Goal: Transaction & Acquisition: Purchase product/service

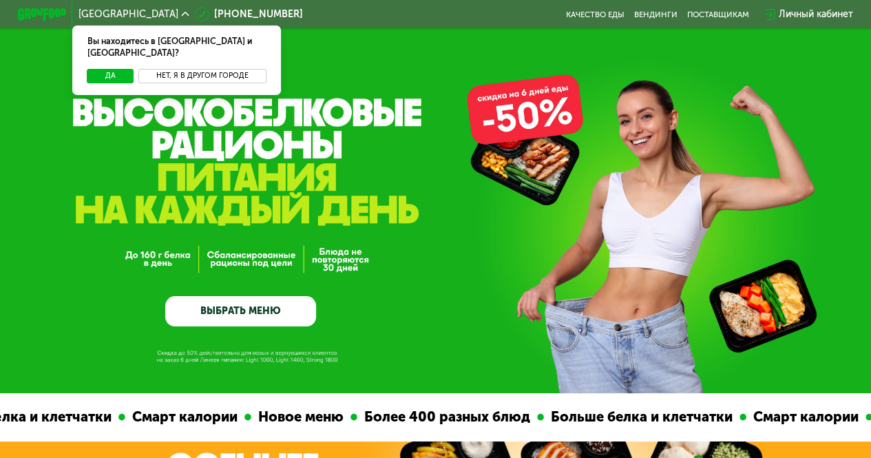
click at [194, 69] on button "Нет, я в другом городе" at bounding box center [201, 76] width 127 height 14
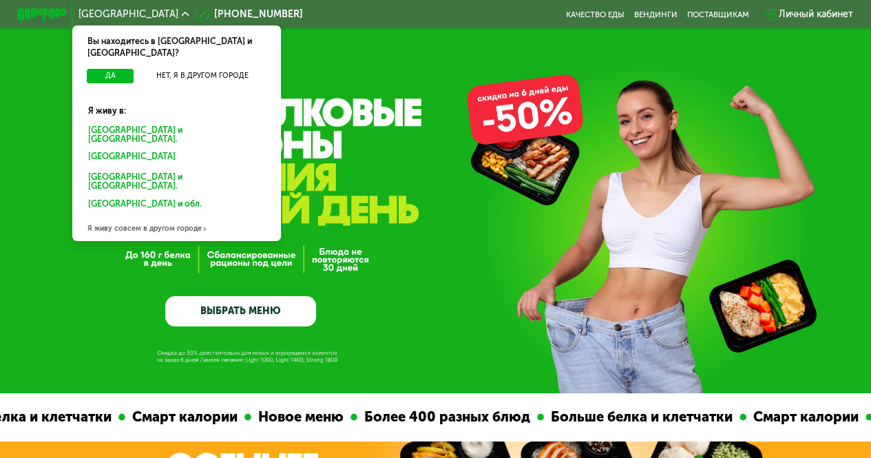
click at [174, 217] on div "Я живу совсем в другом городе" at bounding box center [176, 229] width 208 height 24
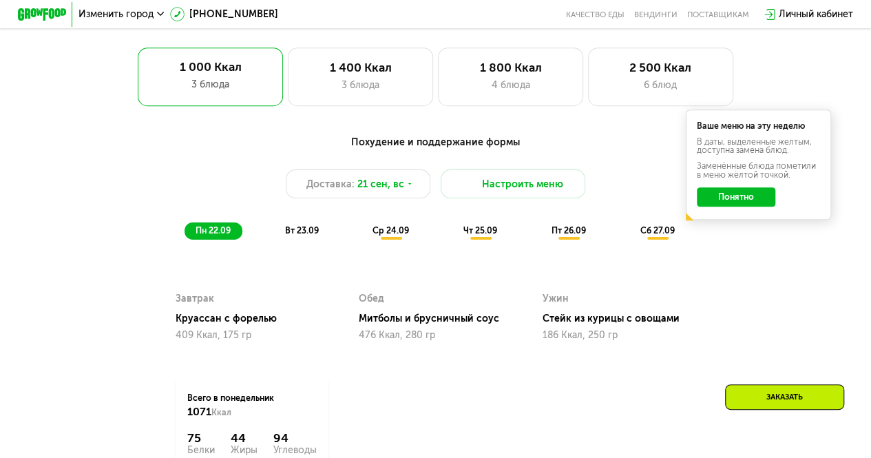
scroll to position [441, 0]
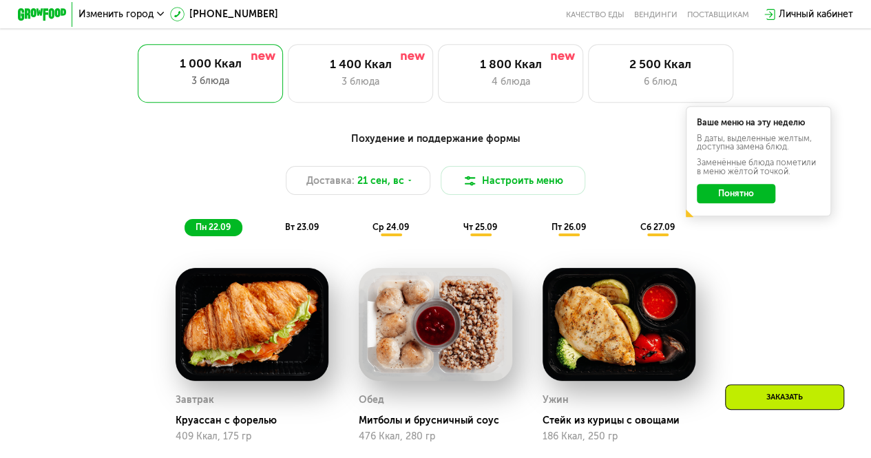
click at [742, 203] on button "Понятно" at bounding box center [736, 193] width 78 height 19
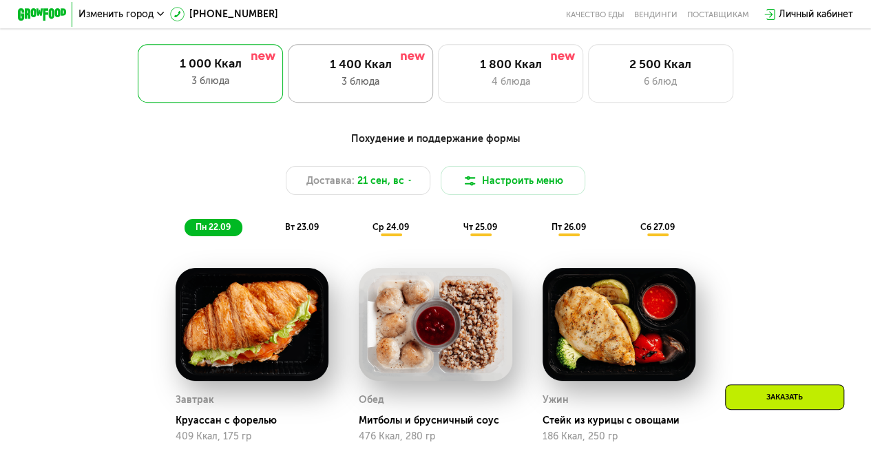
click at [344, 84] on div "3 блюда" at bounding box center [361, 81] width 120 height 14
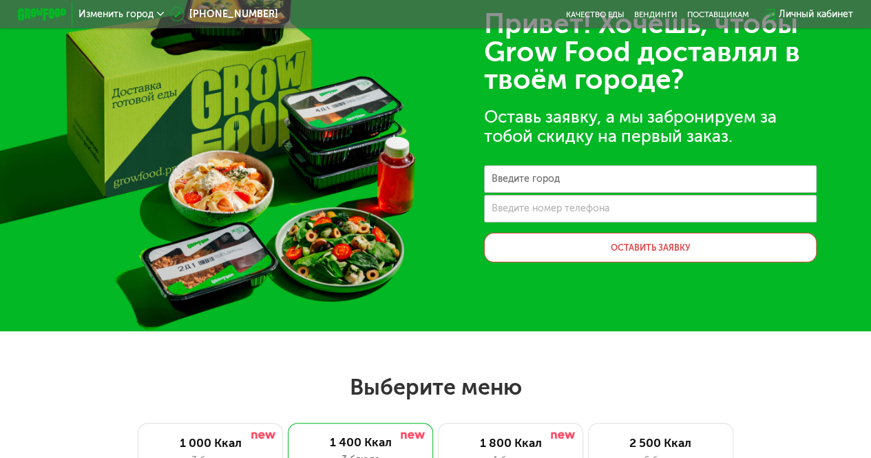
scroll to position [0, 0]
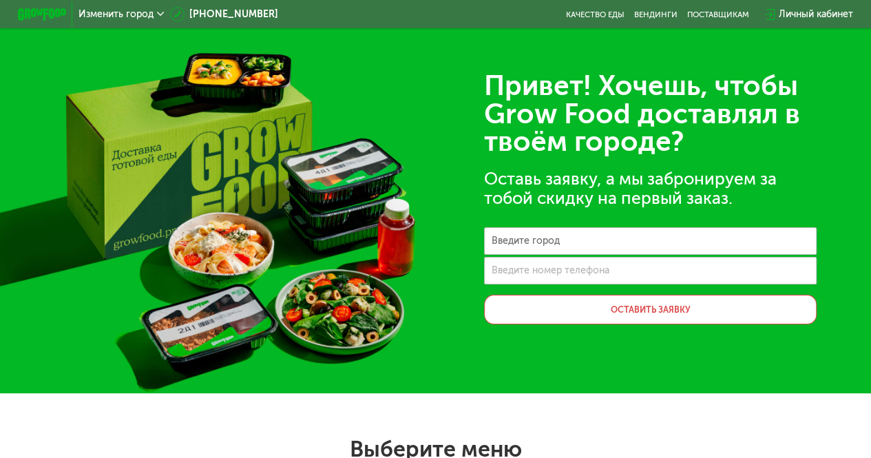
click at [117, 10] on span "Изменить город" at bounding box center [116, 15] width 75 height 10
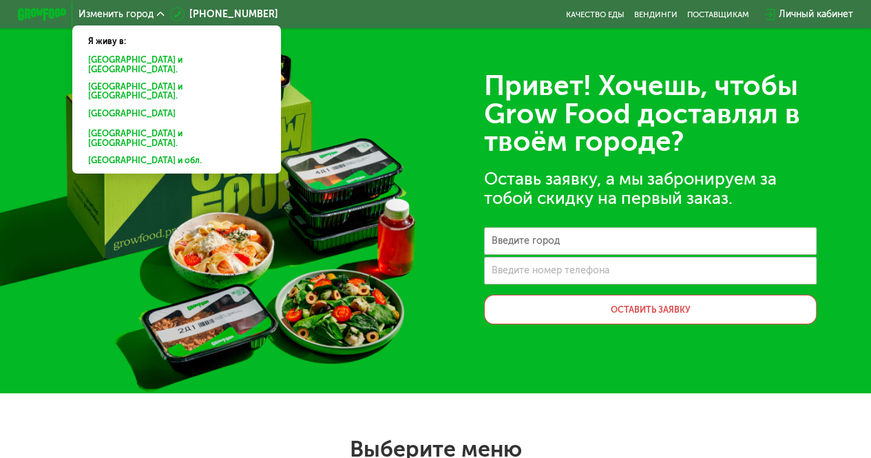
click at [112, 82] on div "[GEOGRAPHIC_DATA] и [GEOGRAPHIC_DATA]." at bounding box center [174, 91] width 189 height 25
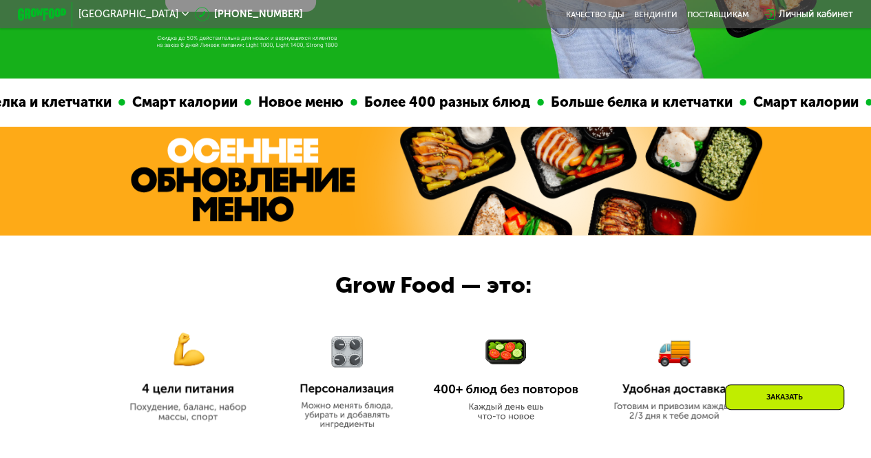
scroll to position [321, 0]
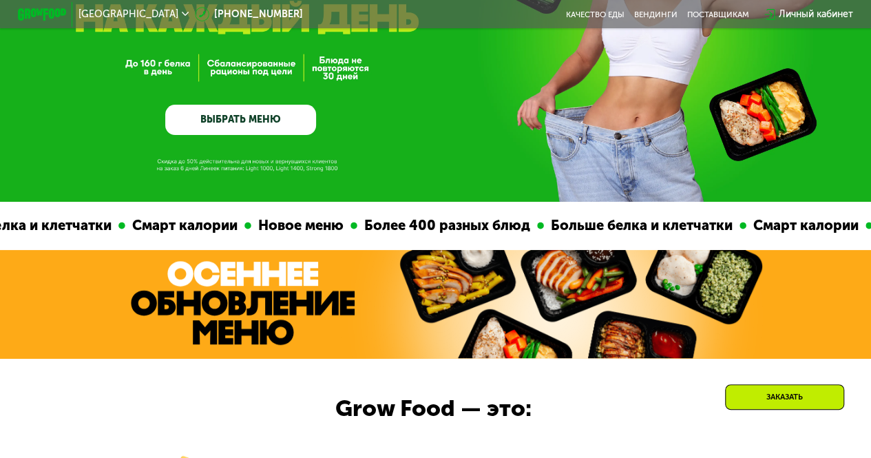
click at [249, 122] on link "ВЫБРАТЬ МЕНЮ" at bounding box center [240, 120] width 151 height 30
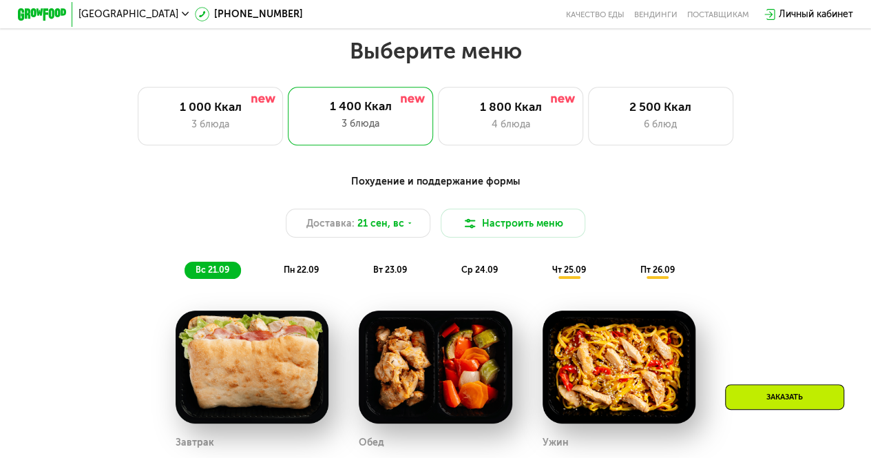
scroll to position [778, 0]
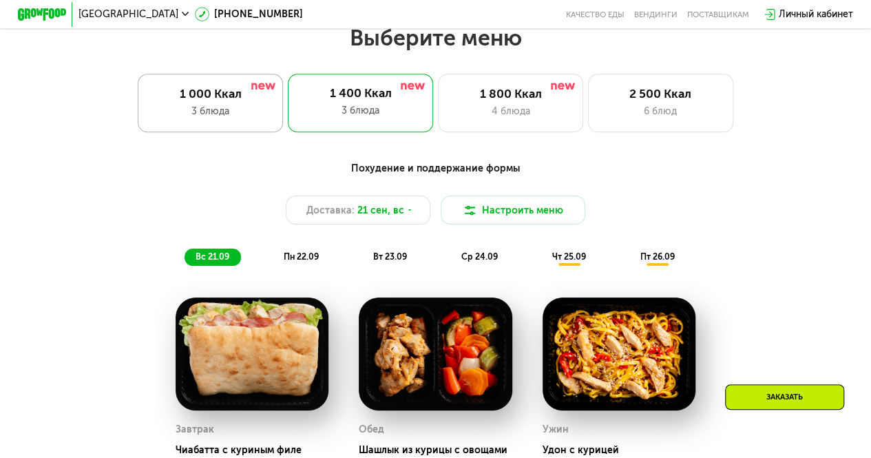
click at [248, 124] on div "1 000 Ккал 3 блюда" at bounding box center [210, 103] width 145 height 58
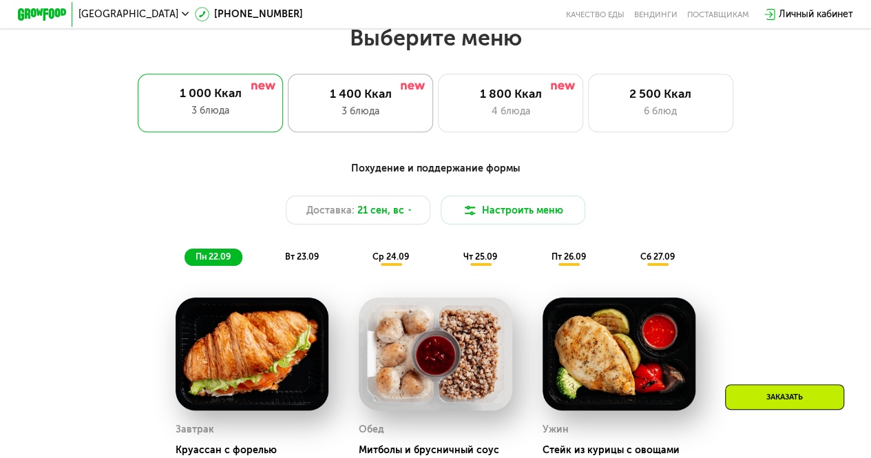
click at [342, 132] on div "1 400 Ккал 3 блюда" at bounding box center [360, 103] width 145 height 58
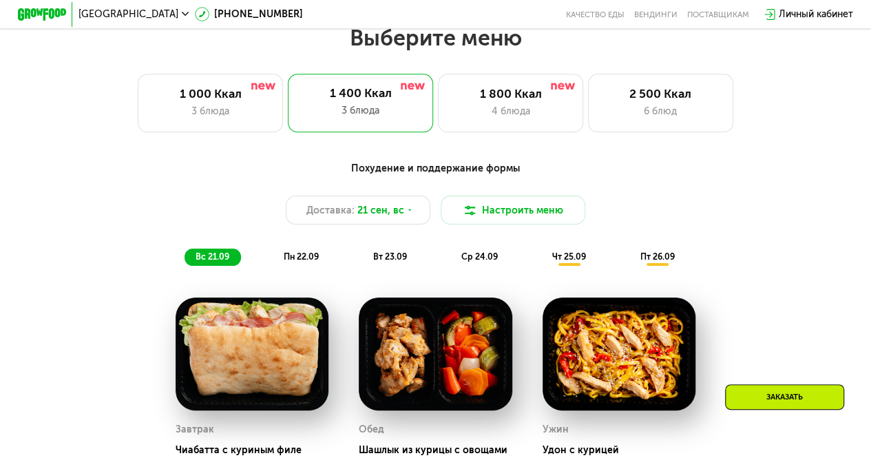
click at [450, 173] on div "Похудение и поддержание формы" at bounding box center [435, 168] width 716 height 15
click at [501, 118] on div "4 блюда" at bounding box center [511, 111] width 120 height 14
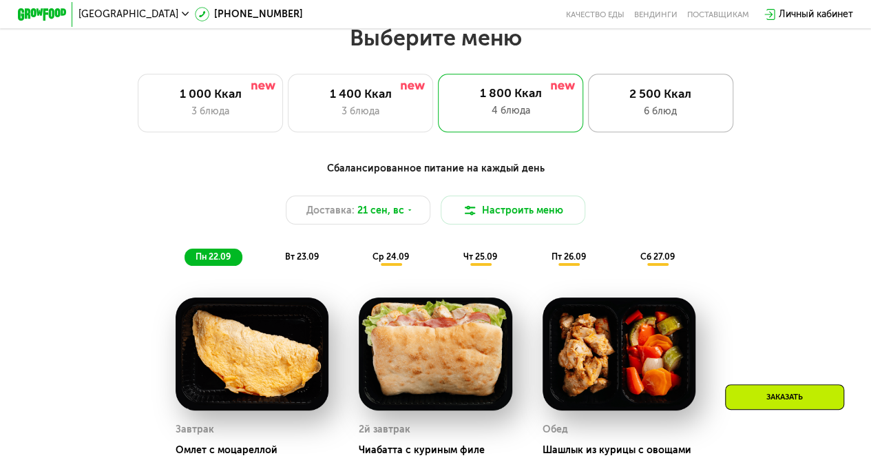
click at [643, 115] on div "6 блюд" at bounding box center [661, 111] width 120 height 14
click at [371, 98] on div "1 400 Ккал" at bounding box center [361, 94] width 120 height 14
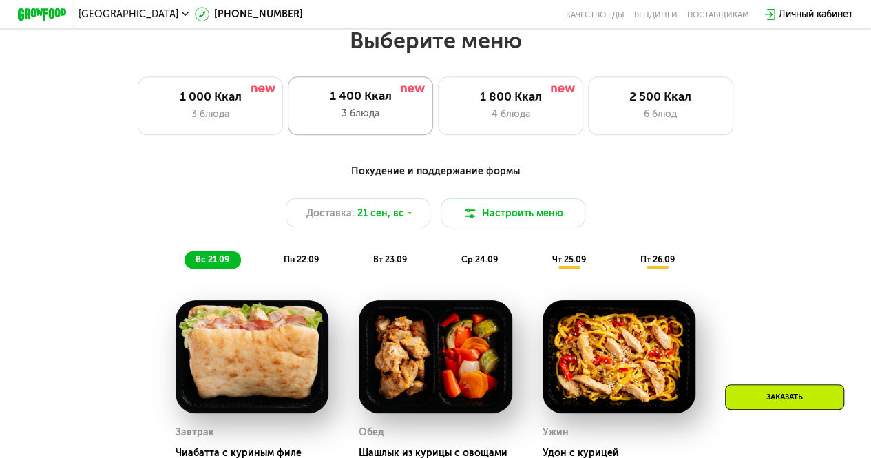
scroll to position [775, 0]
click at [701, 121] on div "6 блюд" at bounding box center [661, 114] width 120 height 14
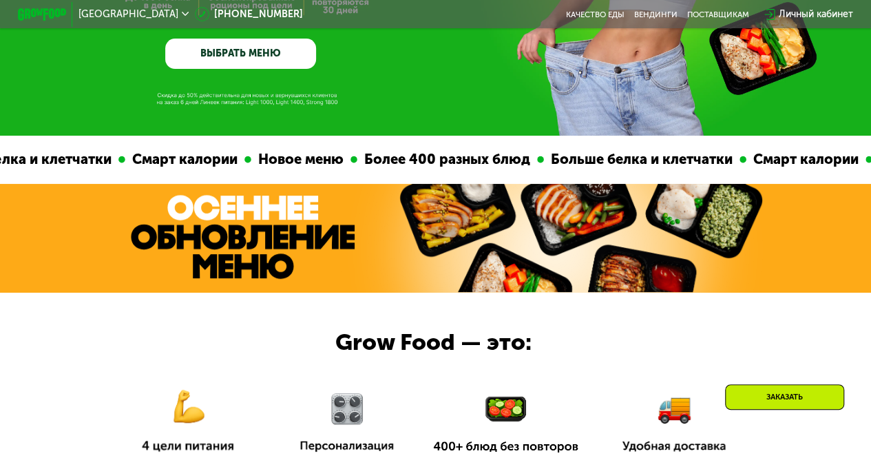
scroll to position [198, 0]
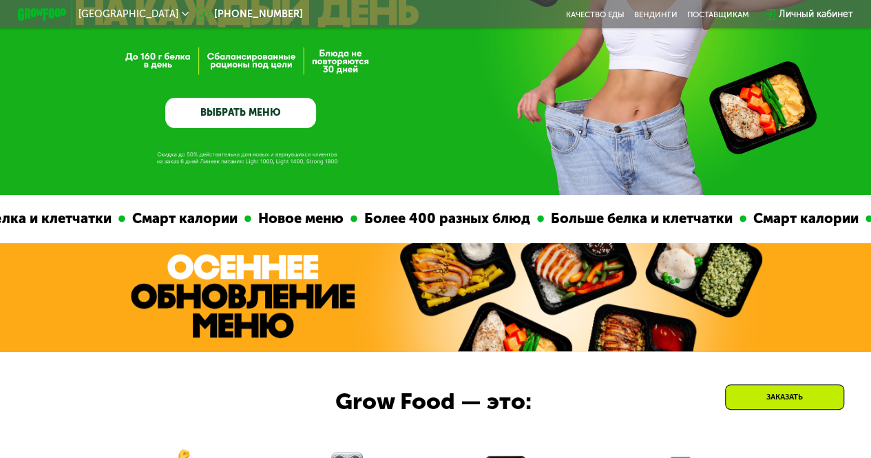
click at [278, 128] on link "ВЫБРАТЬ МЕНЮ" at bounding box center [240, 113] width 151 height 30
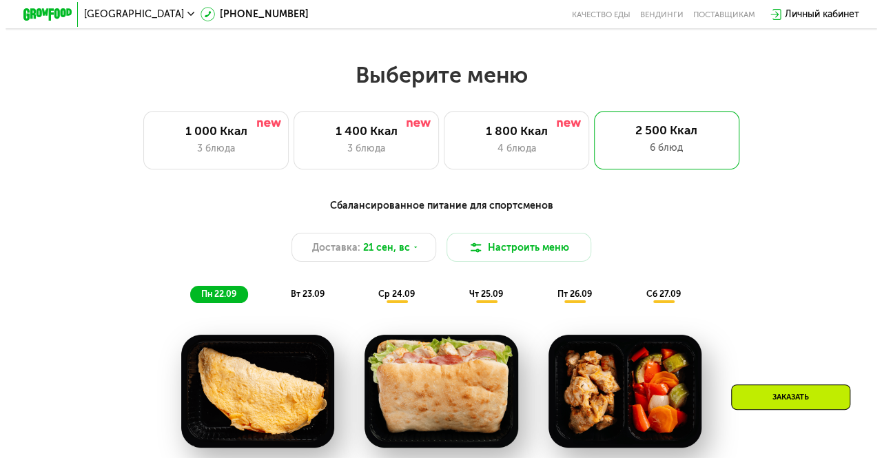
scroll to position [778, 0]
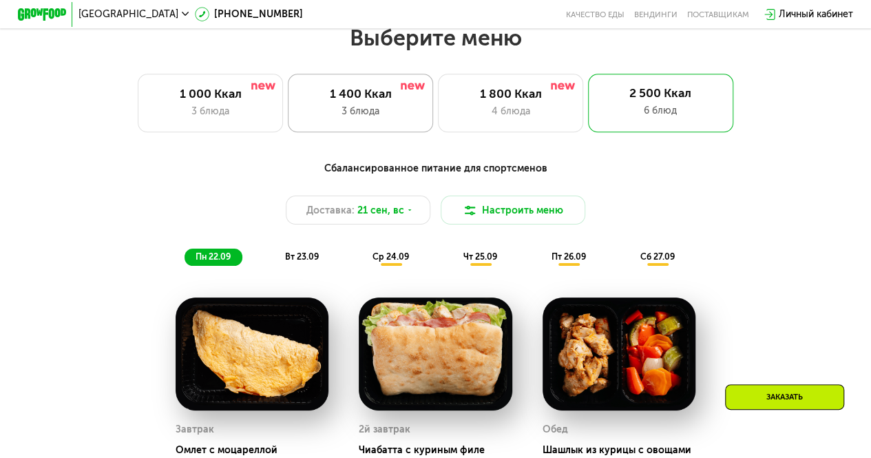
click at [321, 118] on div "3 блюда" at bounding box center [361, 111] width 120 height 14
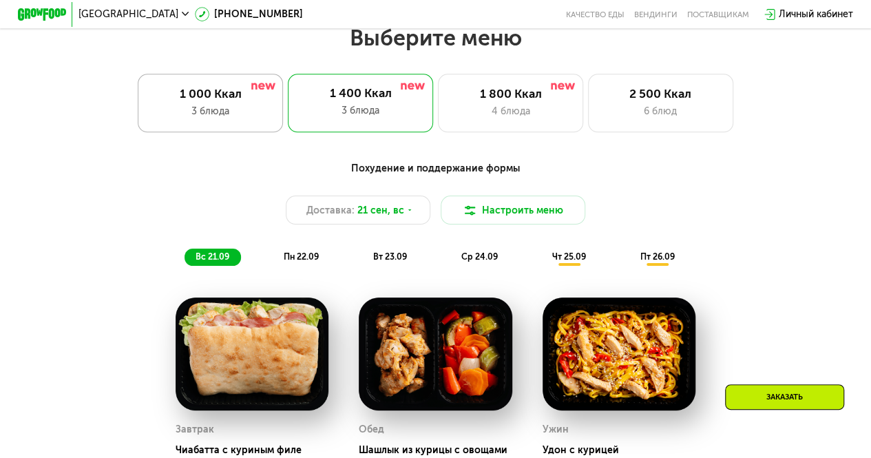
click at [223, 125] on div "1 000 Ккал 3 блюда" at bounding box center [210, 103] width 145 height 58
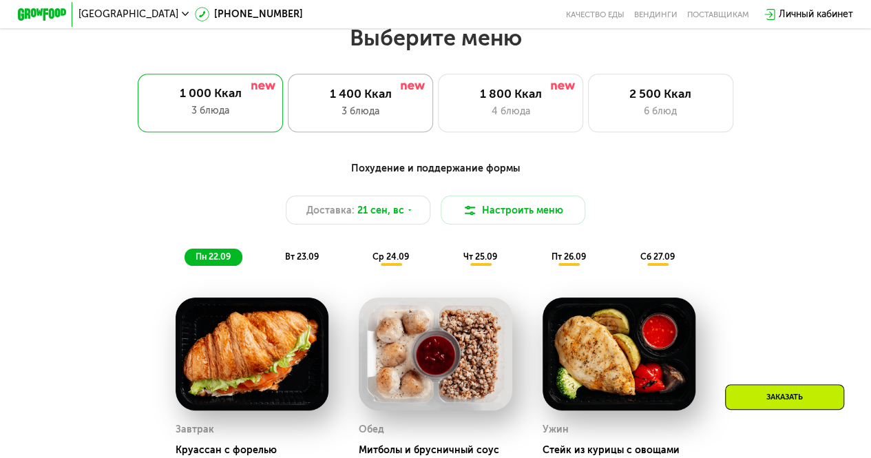
click at [339, 118] on div "3 блюда" at bounding box center [361, 111] width 120 height 14
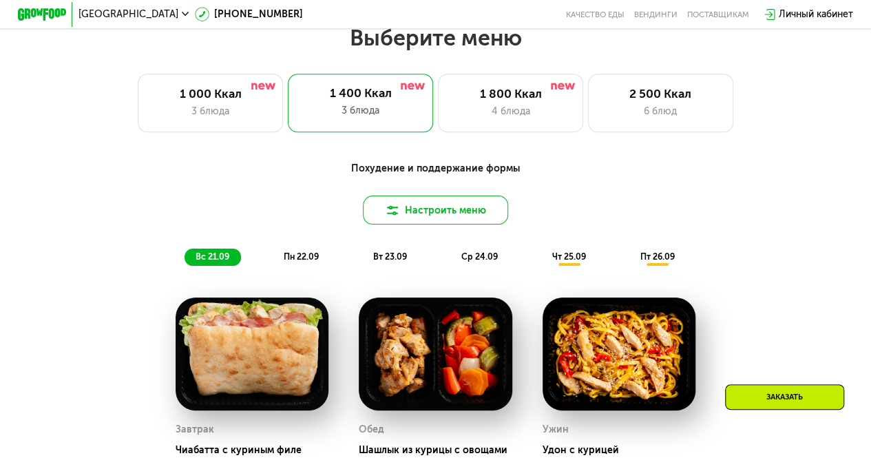
click at [435, 207] on div "Настроить меню" at bounding box center [435, 210] width 716 height 29
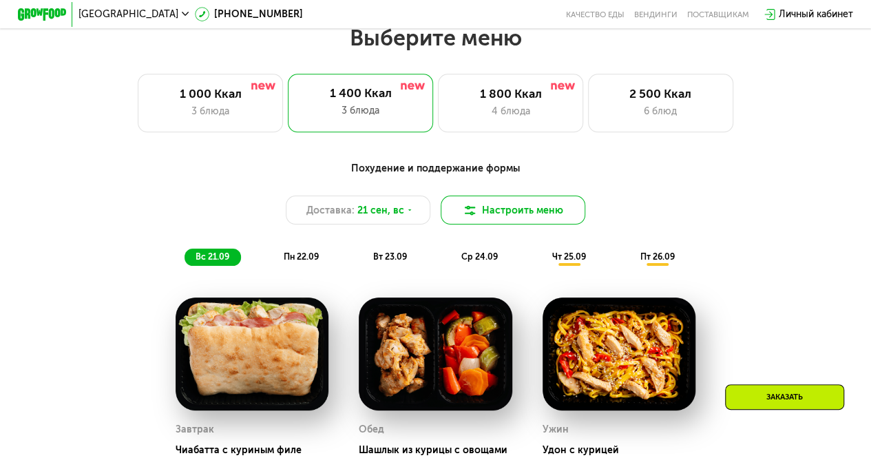
click at [483, 225] on button "Настроить меню" at bounding box center [513, 210] width 145 height 29
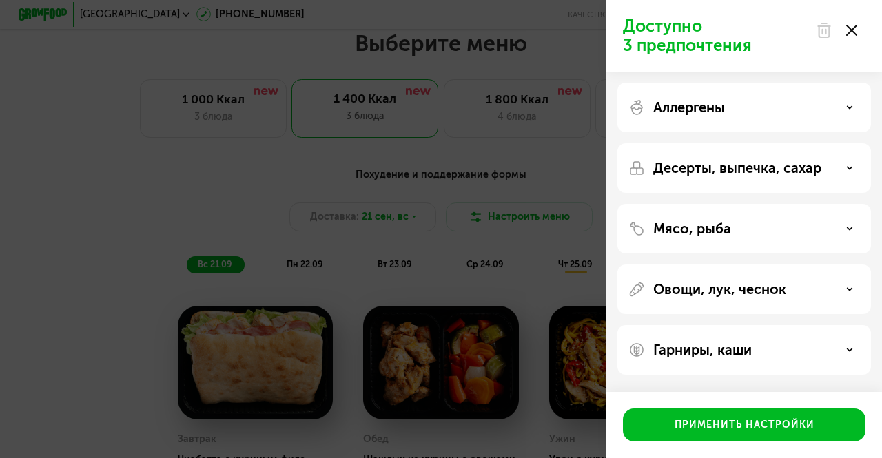
click at [691, 103] on p "Аллергены" at bounding box center [689, 107] width 72 height 17
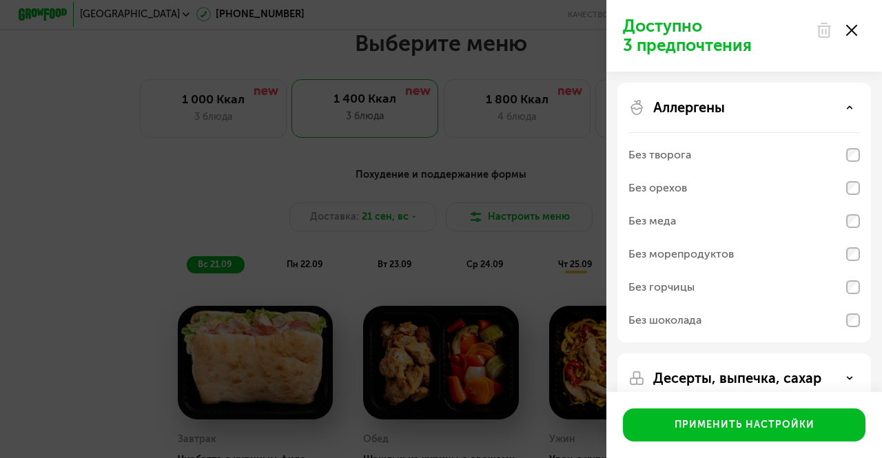
click at [691, 103] on p "Аллергены" at bounding box center [689, 107] width 72 height 17
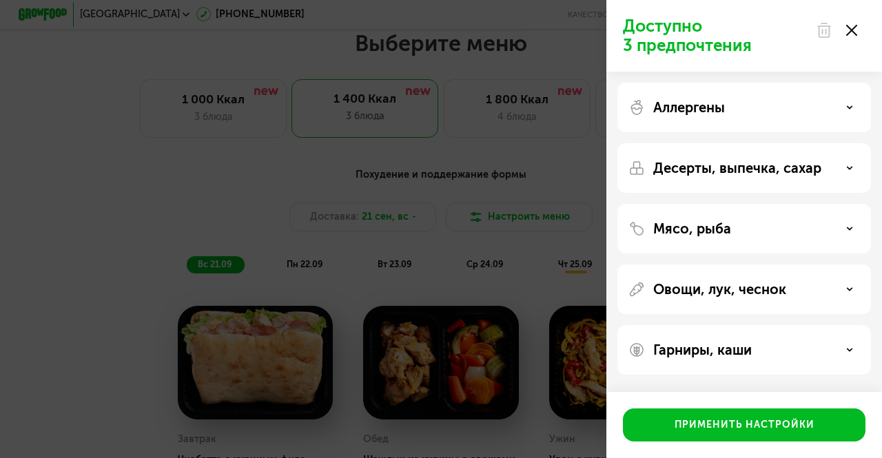
click at [700, 160] on p "Десерты, выпечка, сахар" at bounding box center [737, 168] width 168 height 17
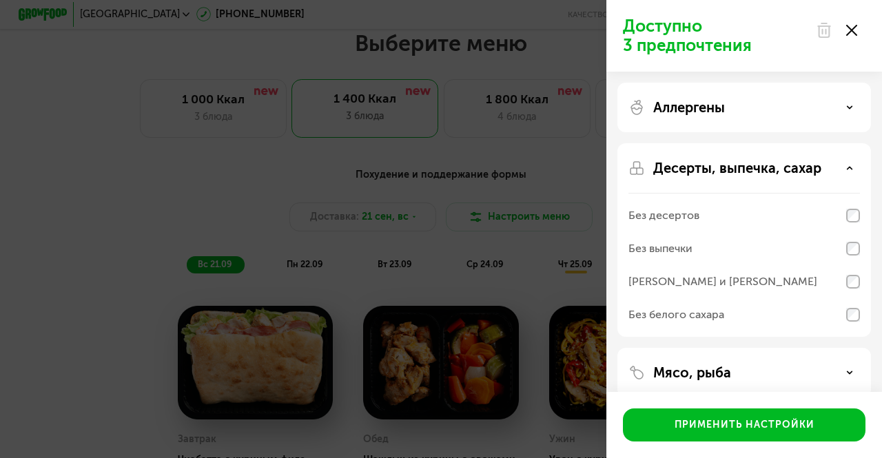
click at [700, 160] on p "Десерты, выпечка, сахар" at bounding box center [737, 168] width 168 height 17
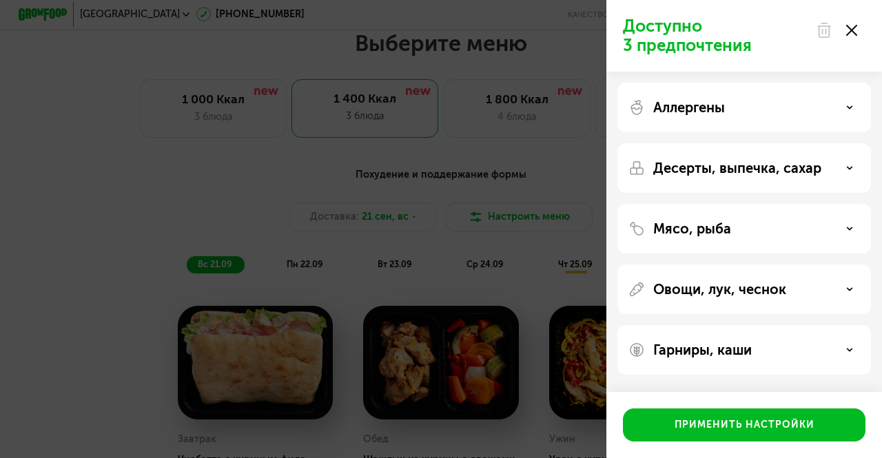
click at [701, 219] on div "Мясо, рыба" at bounding box center [743, 229] width 253 height 50
click at [702, 233] on p "Мясо, рыба" at bounding box center [692, 228] width 78 height 17
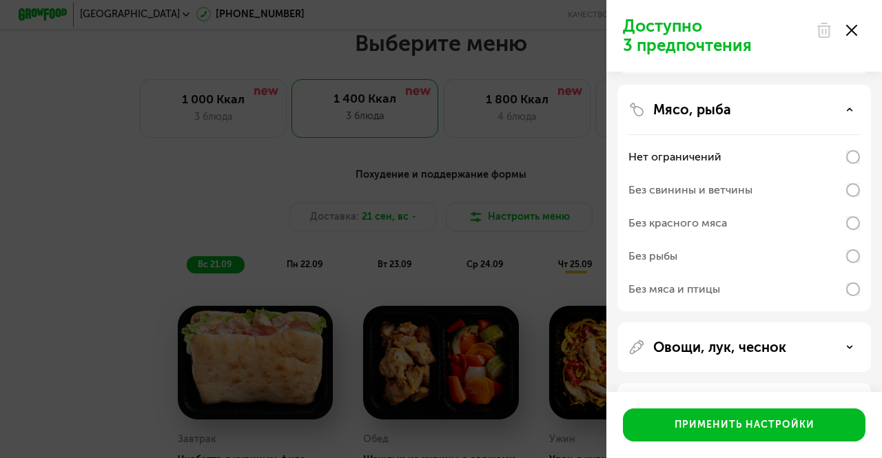
scroll to position [120, 0]
click at [685, 115] on p "Мясо, рыба" at bounding box center [692, 109] width 78 height 17
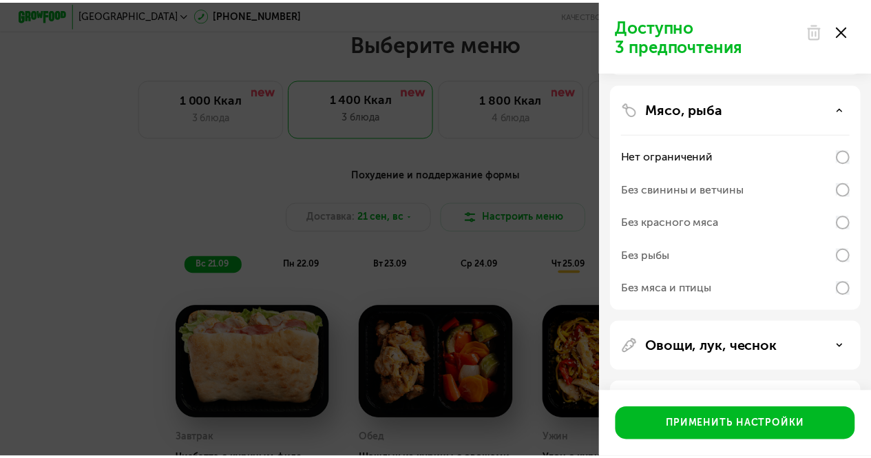
scroll to position [0, 0]
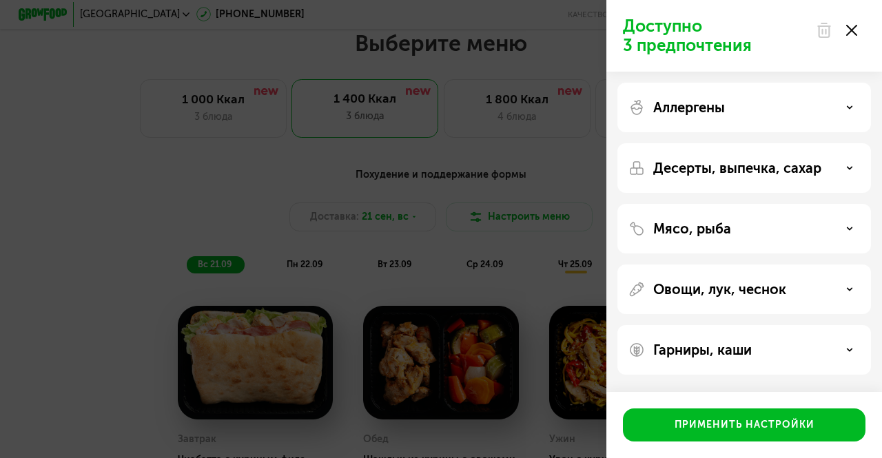
click at [426, 167] on div "Доступно 3 предпочтения Аллергены Десерты, выпечка, сахар Мясо, рыба Овощи, лук…" at bounding box center [441, 229] width 882 height 458
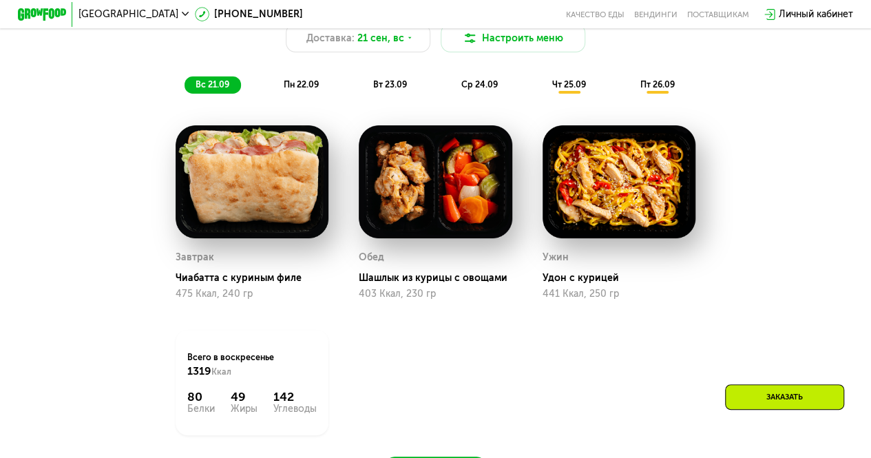
scroll to position [950, 0]
click at [286, 89] on span "пн 22.09" at bounding box center [301, 84] width 35 height 10
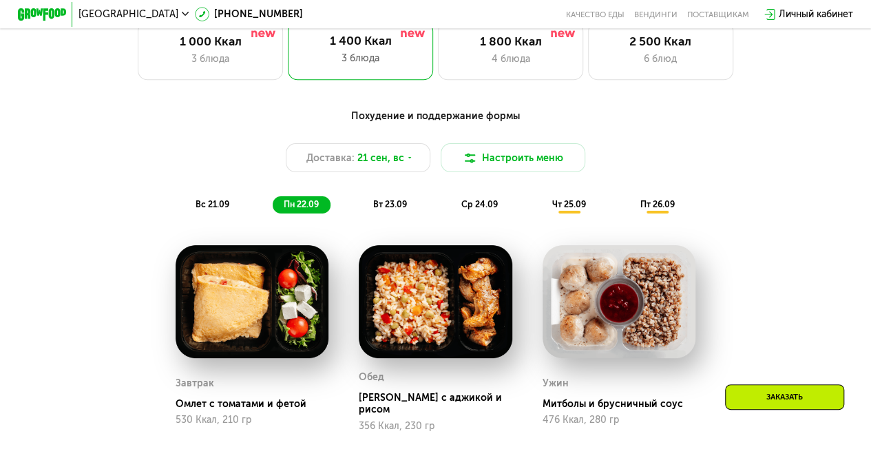
scroll to position [832, 0]
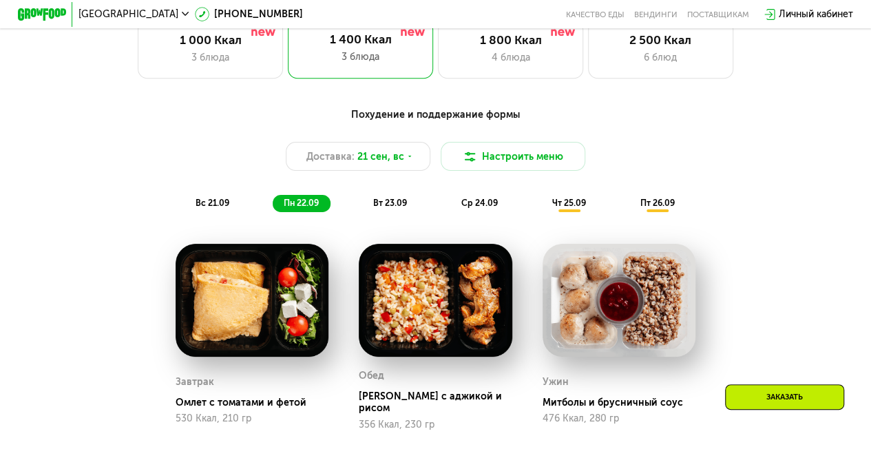
click at [381, 219] on div "Похудение и поддержание формы Доставка: [DATE] Настроить меню вс 21.09 пн 22.09…" at bounding box center [435, 159] width 731 height 119
click at [381, 208] on span "вт 23.09" at bounding box center [390, 203] width 34 height 10
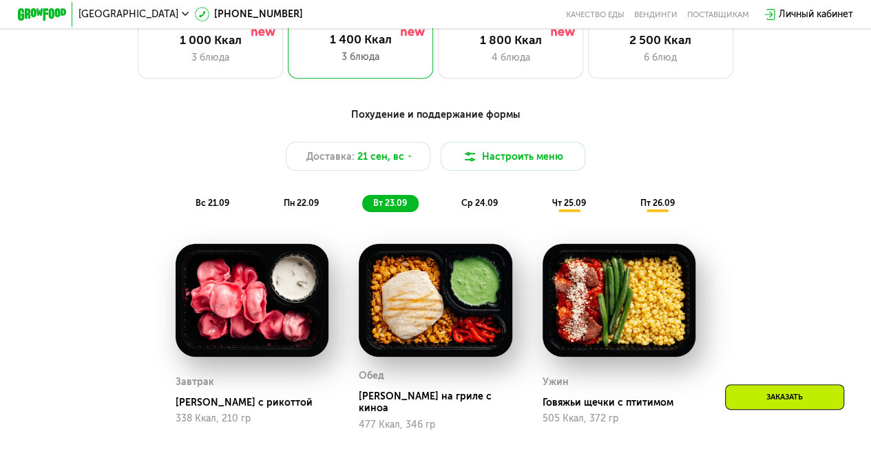
click at [485, 207] on span "ср 24.09" at bounding box center [479, 203] width 36 height 10
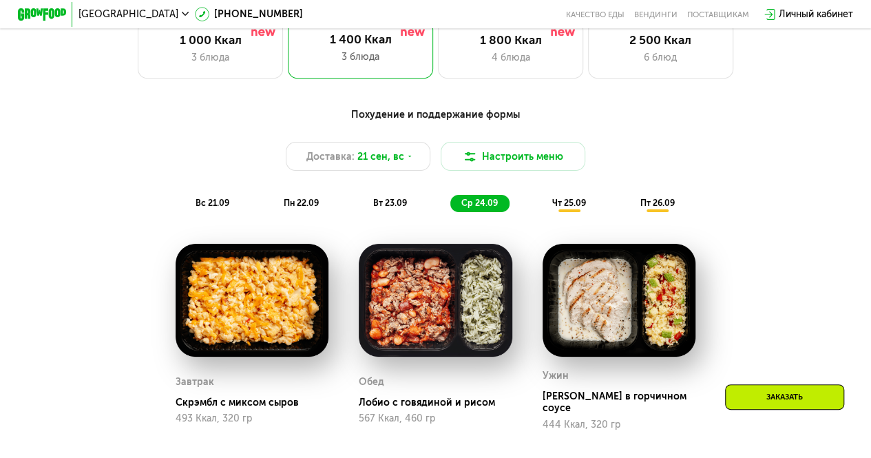
click at [571, 212] on div "чт 25.09" at bounding box center [569, 203] width 56 height 17
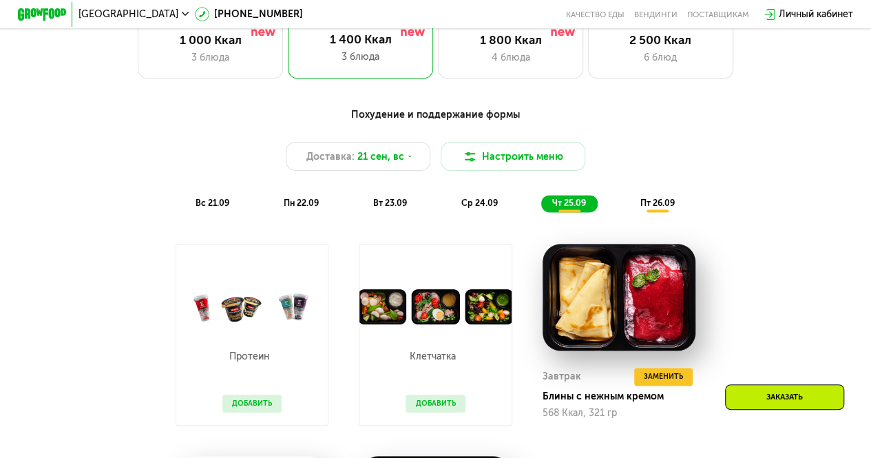
click at [229, 167] on div "Доставка: [DATE] Настроить меню" at bounding box center [435, 156] width 716 height 29
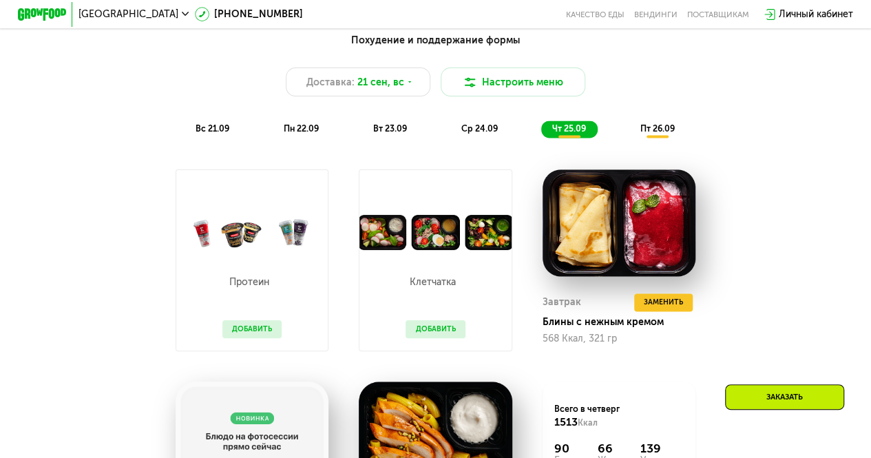
scroll to position [857, 0]
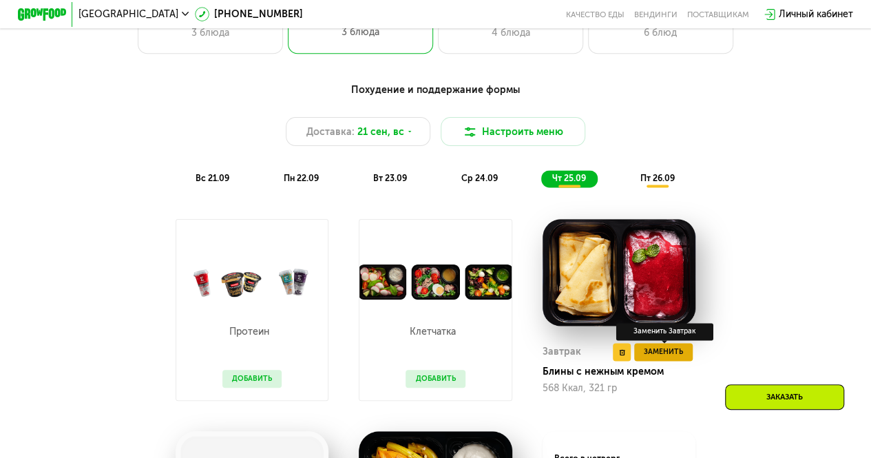
click at [651, 358] on span "Заменить" at bounding box center [663, 352] width 39 height 12
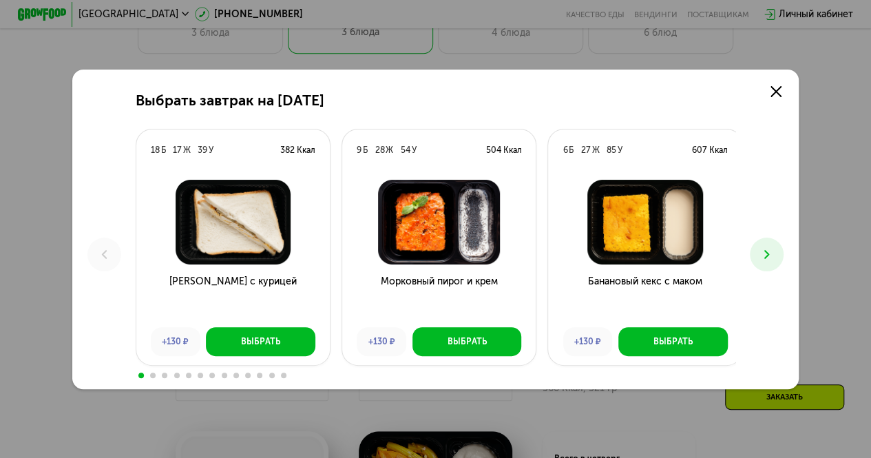
click at [422, 316] on h3 "Морковный пирог и крем" at bounding box center [439, 295] width 194 height 43
click at [782, 241] on div "Выбрать завтрак на [DATE] Б 17 Ж 39 У 382 Ккал Сэндвич с курицей +130 ₽ Выбрать…" at bounding box center [435, 230] width 726 height 320
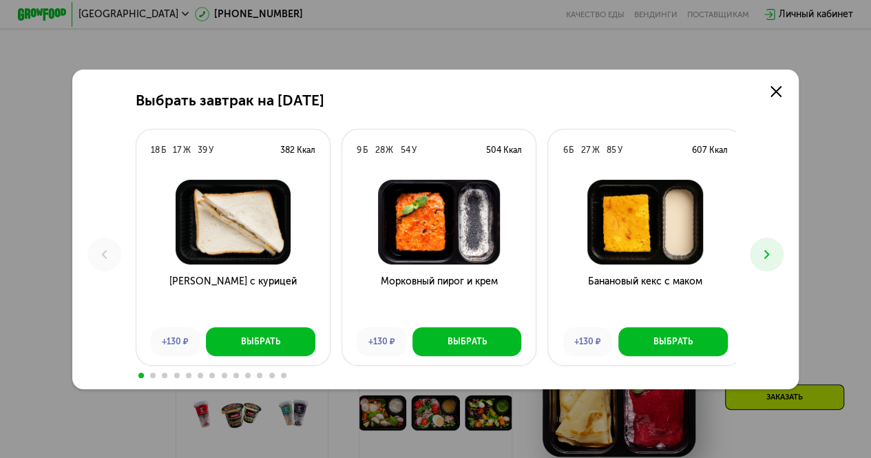
click at [762, 260] on button at bounding box center [767, 255] width 34 height 34
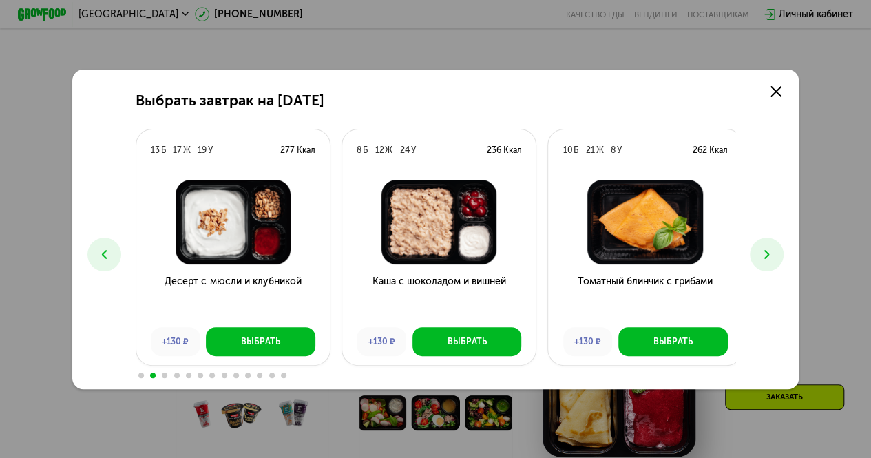
click at [762, 260] on button at bounding box center [767, 255] width 34 height 34
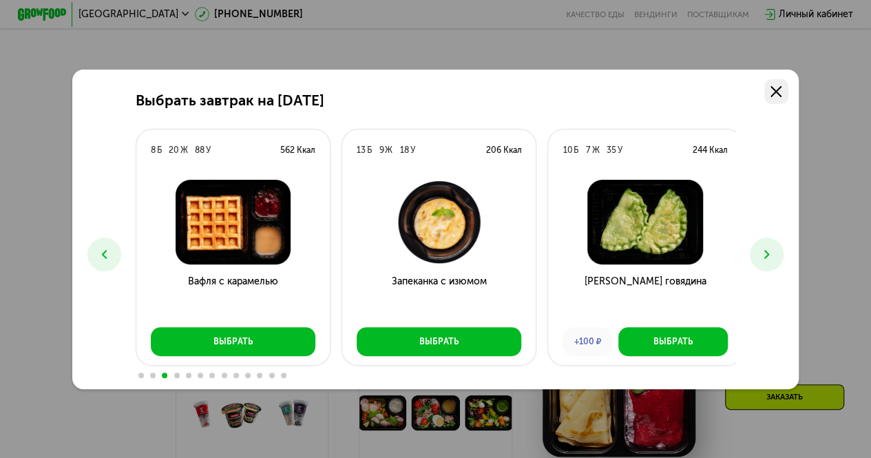
click at [767, 91] on link at bounding box center [776, 91] width 24 height 24
